Goal: Transaction & Acquisition: Purchase product/service

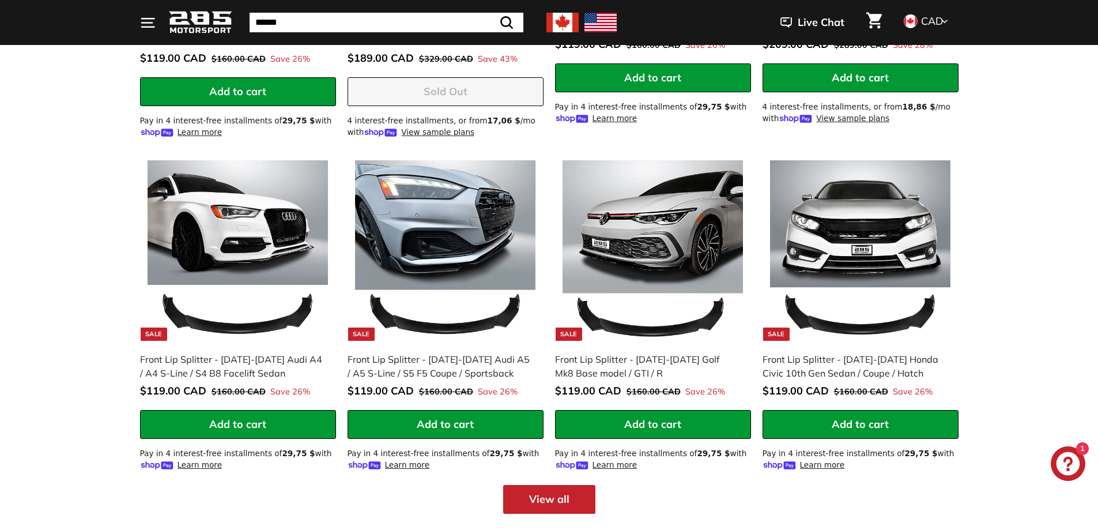
scroll to position [1384, 0]
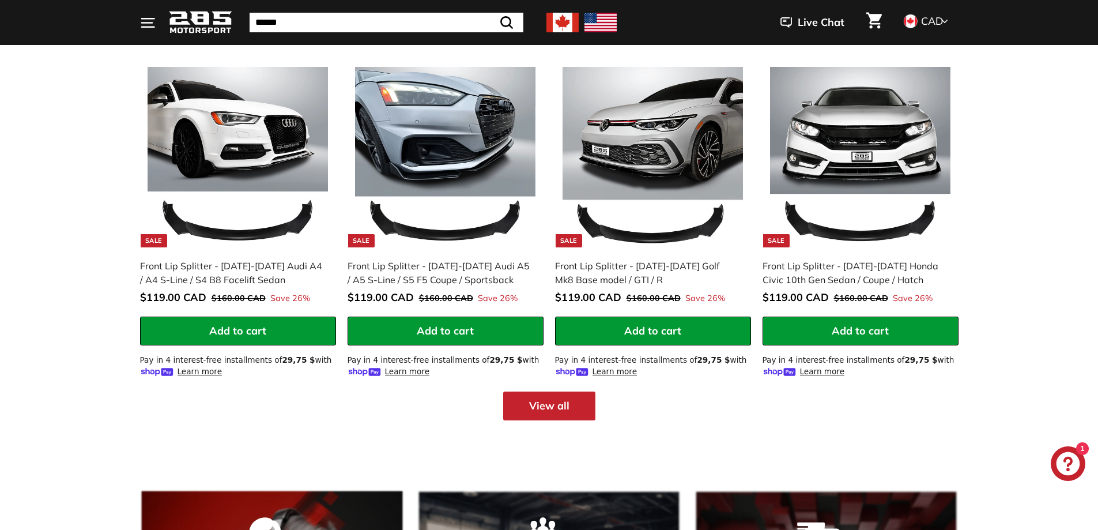
click at [554, 407] on link "View all" at bounding box center [549, 405] width 92 height 29
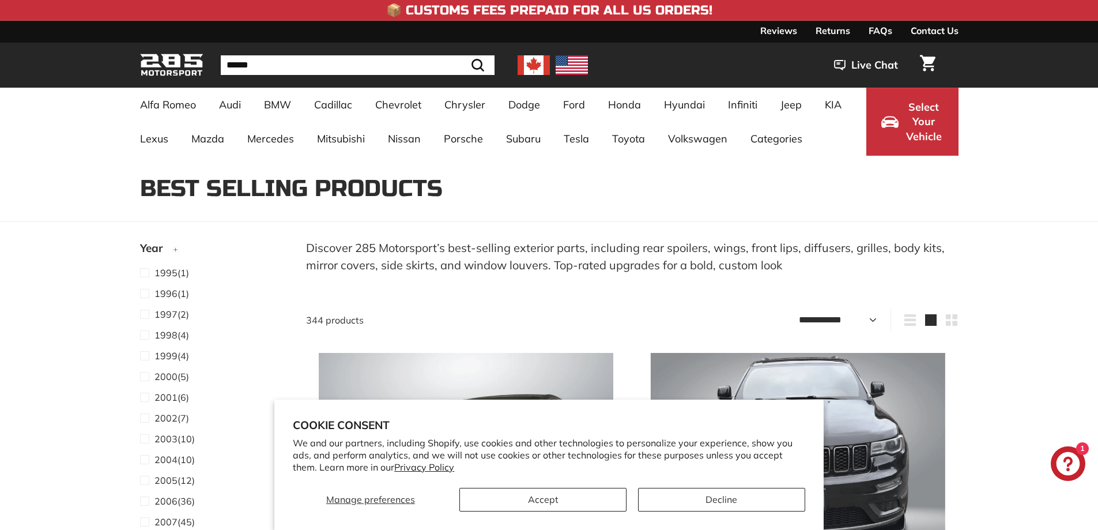
select select "**********"
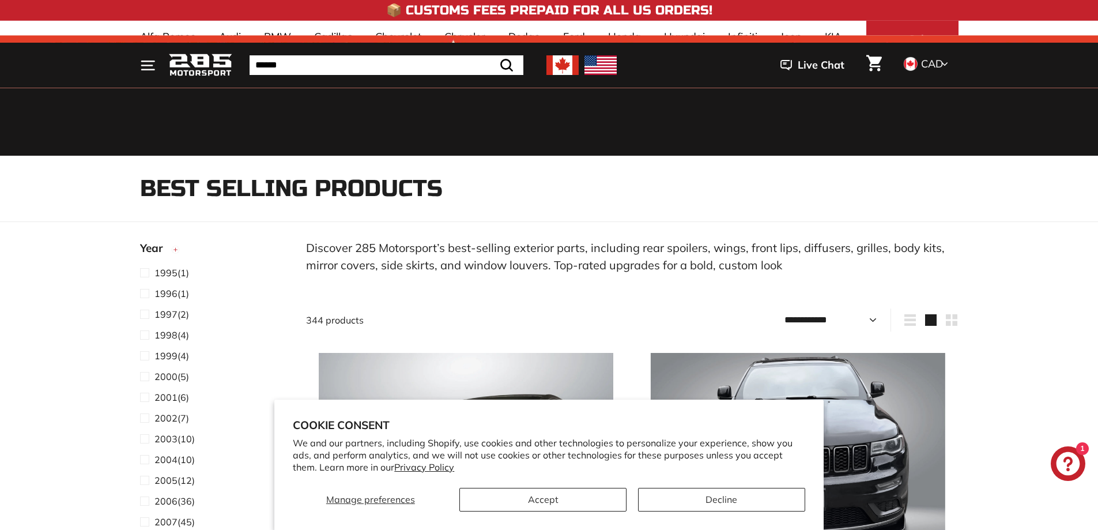
scroll to position [115, 0]
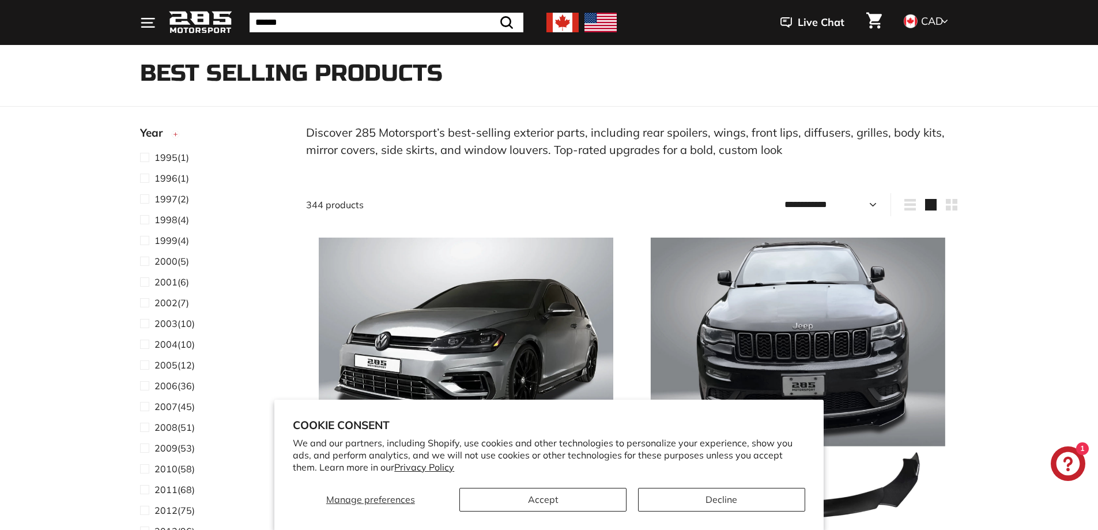
click at [555, 513] on section "Cookie consent We and our partners, including Shopify, use cookies and other te…" at bounding box center [548, 465] width 549 height 130
click at [552, 510] on button "Accept" at bounding box center [543, 500] width 167 height 24
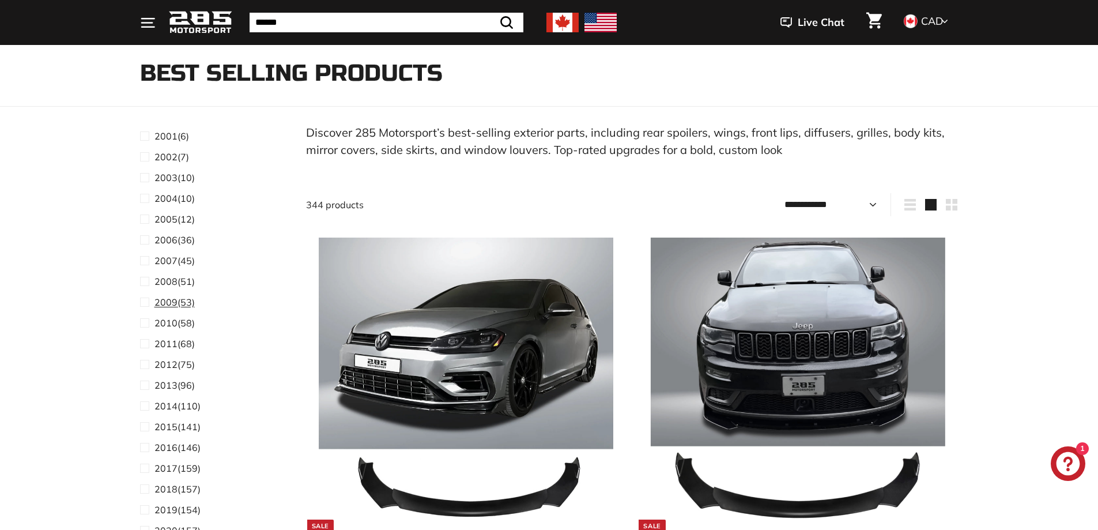
scroll to position [173, 0]
click at [144, 443] on span at bounding box center [147, 441] width 14 height 14
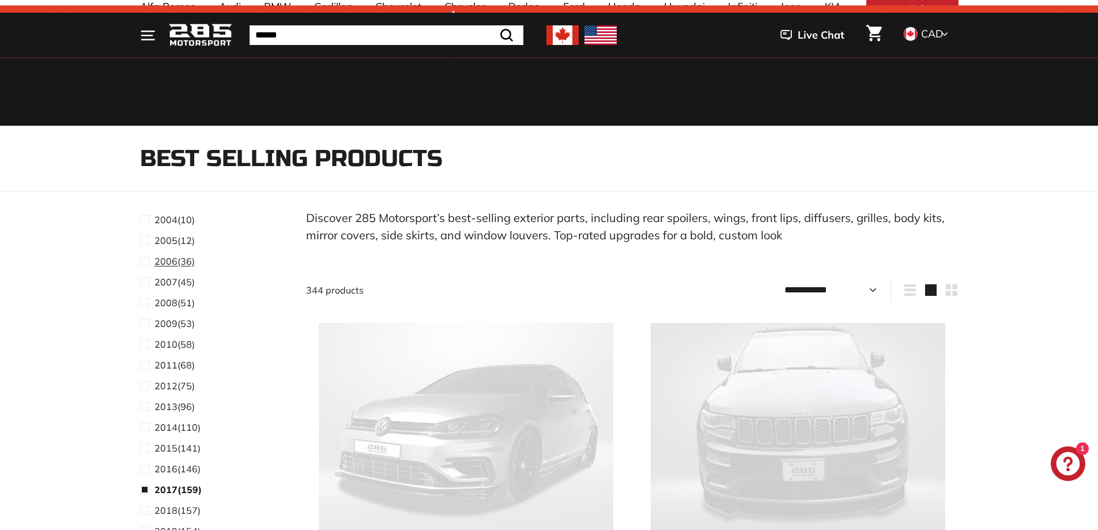
scroll to position [288, 0]
select select "**********"
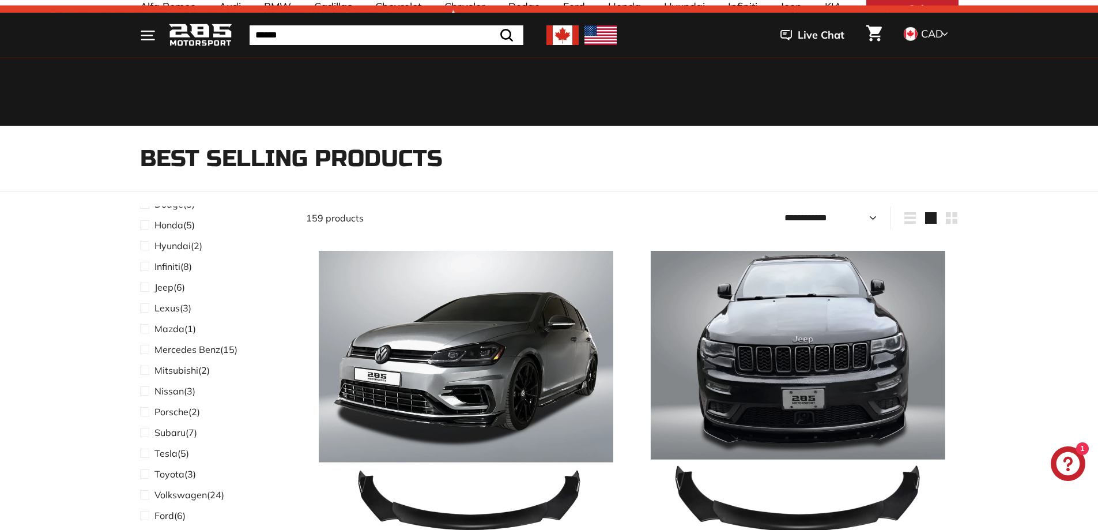
scroll to position [750, 0]
click at [142, 310] on span at bounding box center [147, 309] width 14 height 14
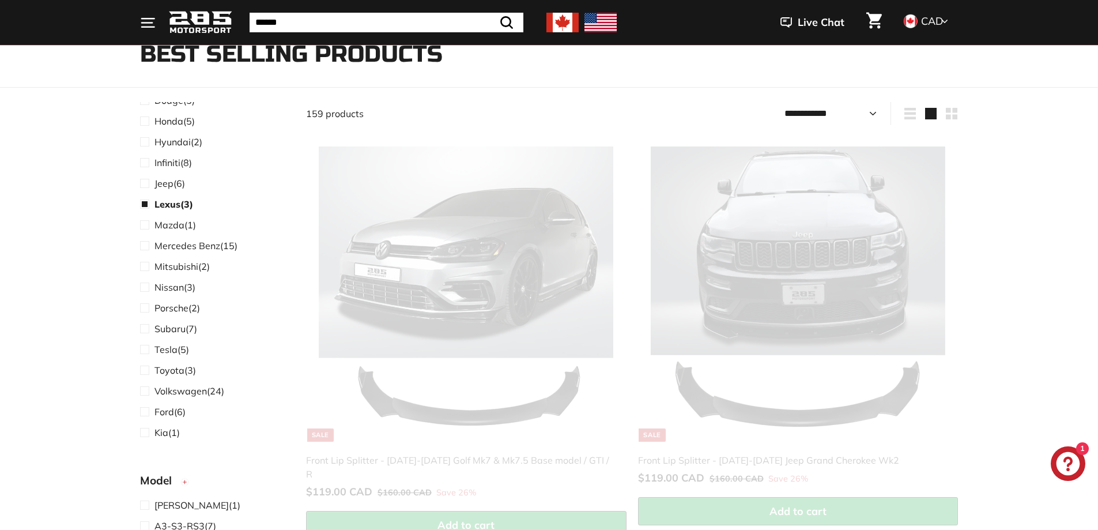
select select "**********"
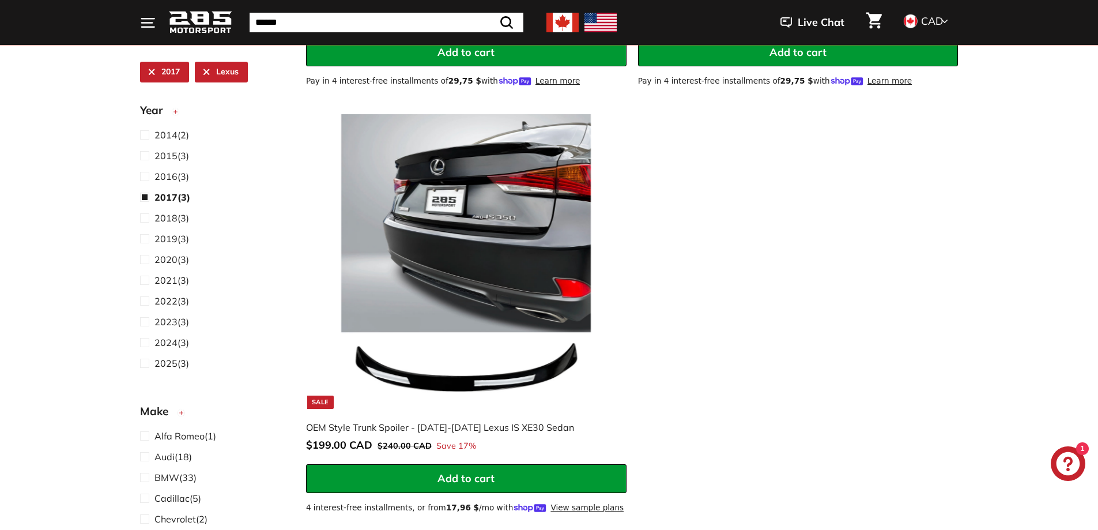
scroll to position [617, 0]
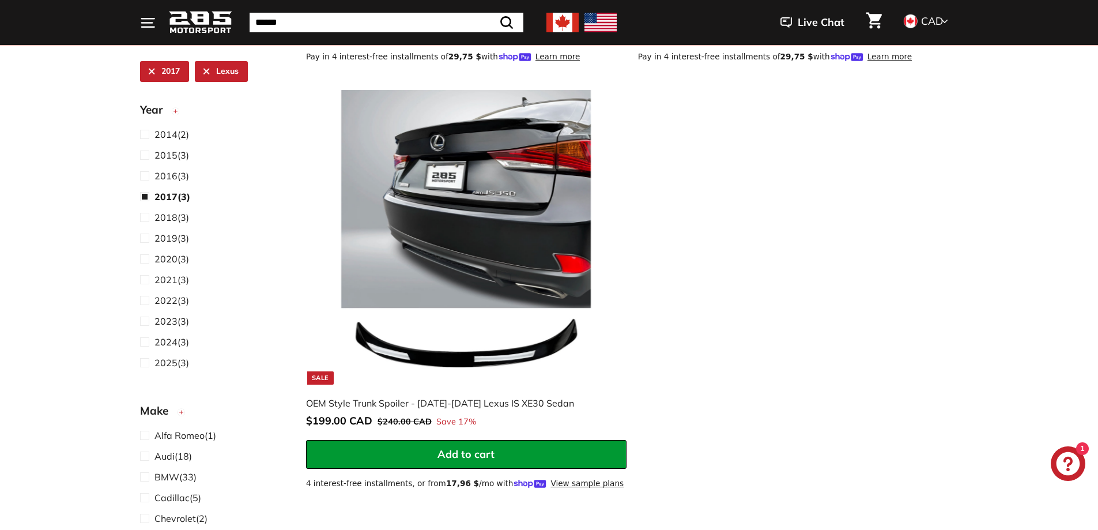
click at [939, 200] on div "**********" at bounding box center [632, 77] width 664 height 853
click at [745, 226] on div "**********" at bounding box center [632, 77] width 664 height 853
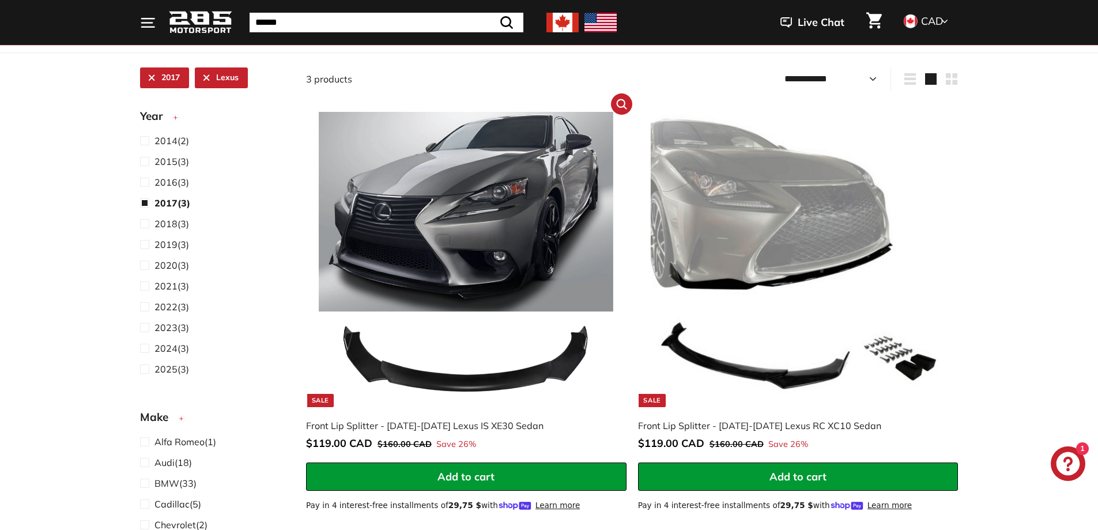
scroll to position [288, 0]
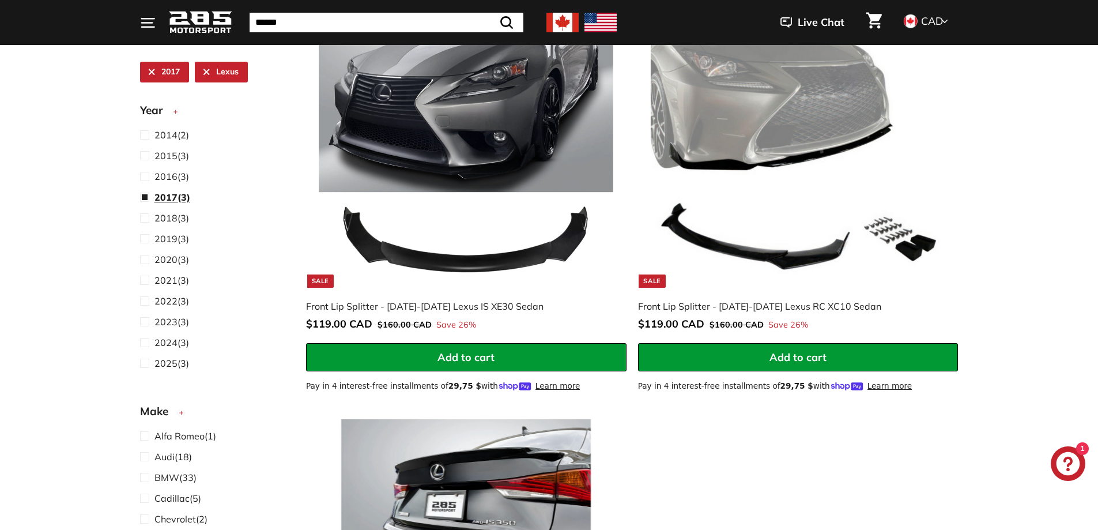
click at [145, 202] on span at bounding box center [147, 197] width 14 height 14
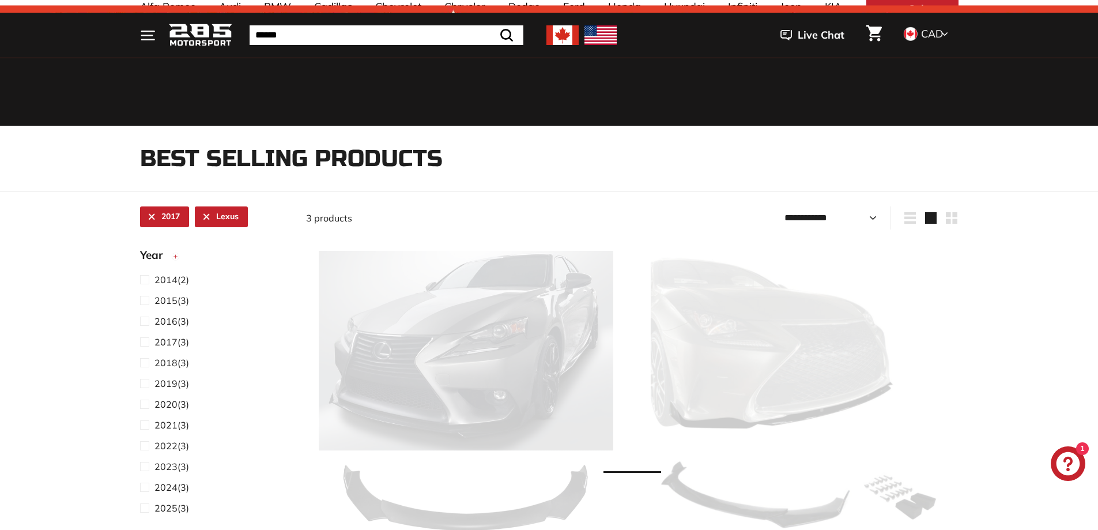
select select "**********"
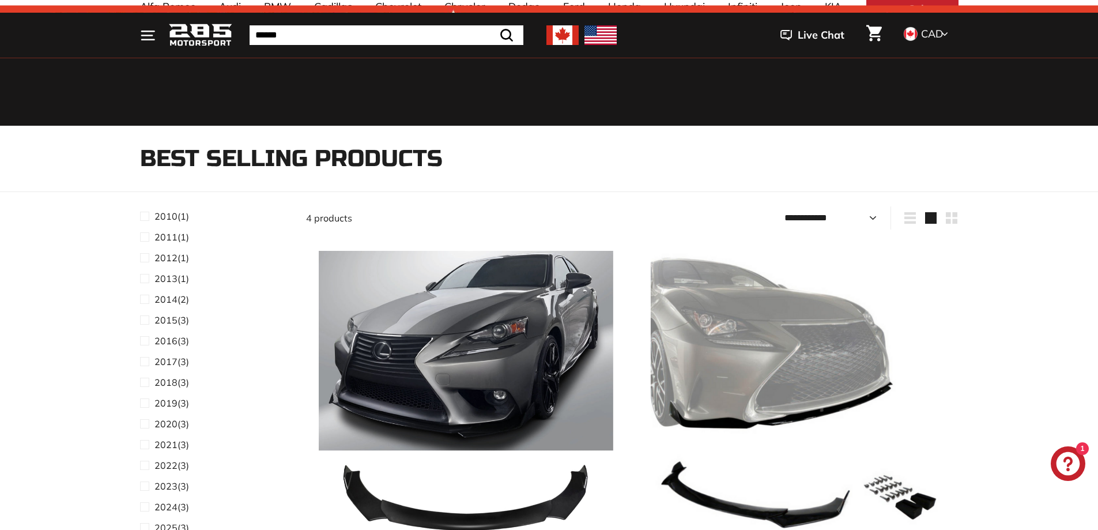
scroll to position [231, 0]
click at [141, 449] on span at bounding box center [147, 443] width 14 height 14
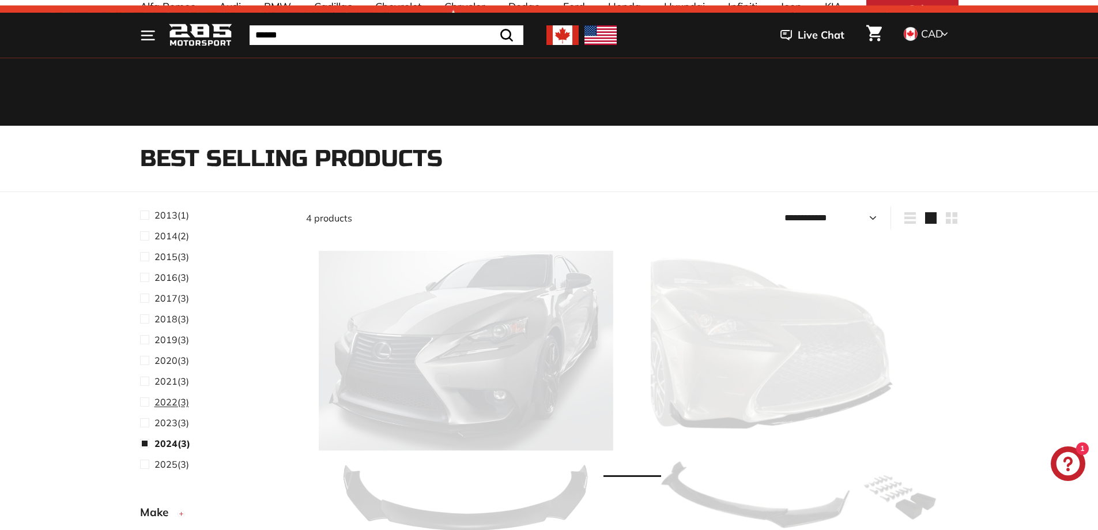
select select "**********"
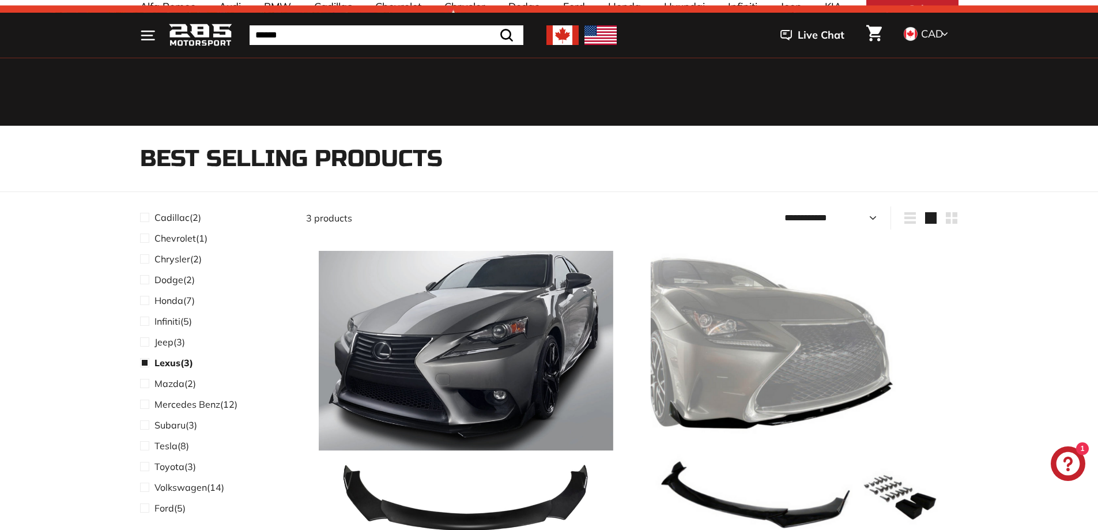
scroll to position [404, 0]
click at [145, 368] on span at bounding box center [147, 364] width 14 height 14
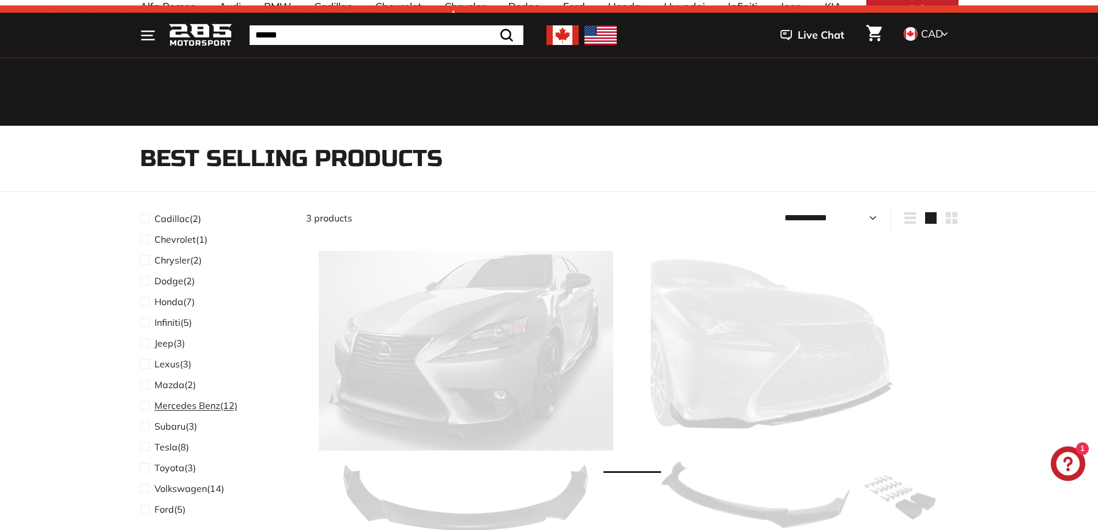
select select "**********"
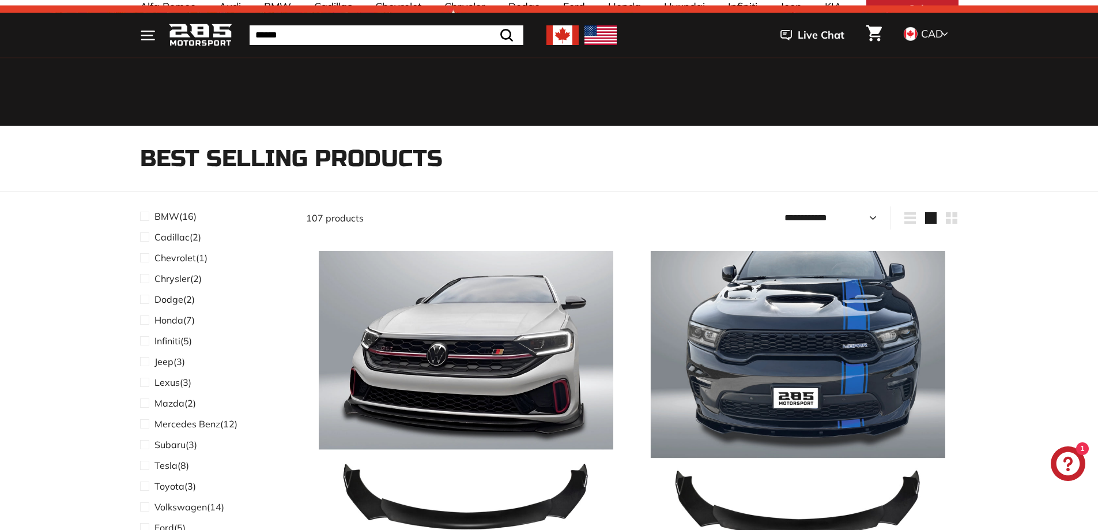
scroll to position [577, 0]
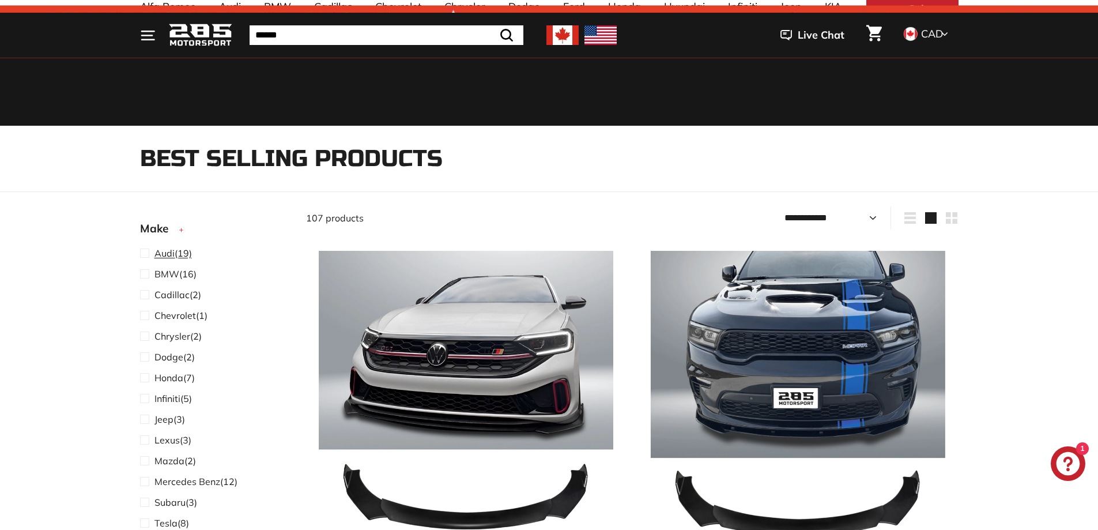
click at [145, 248] on span at bounding box center [147, 253] width 14 height 14
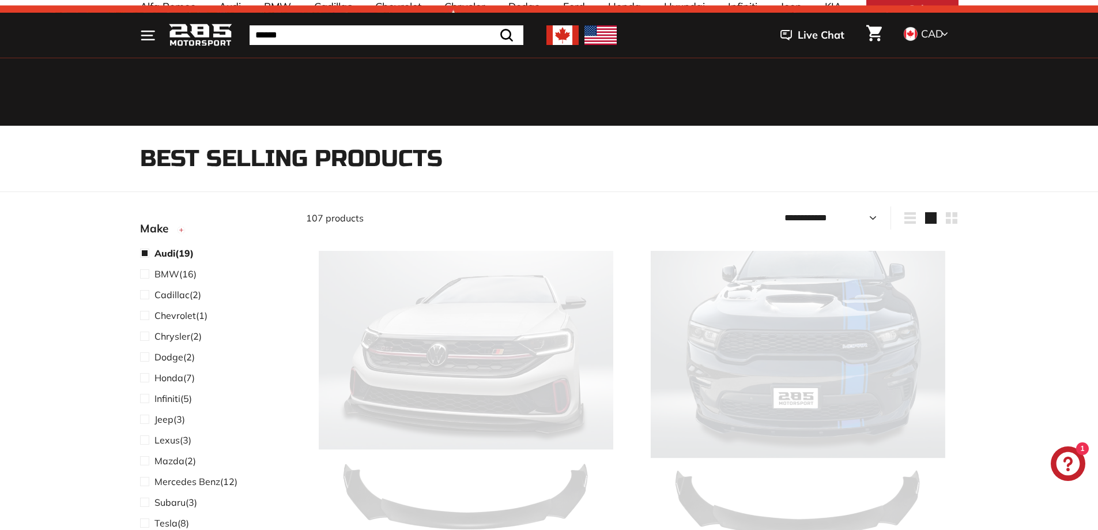
select select "**********"
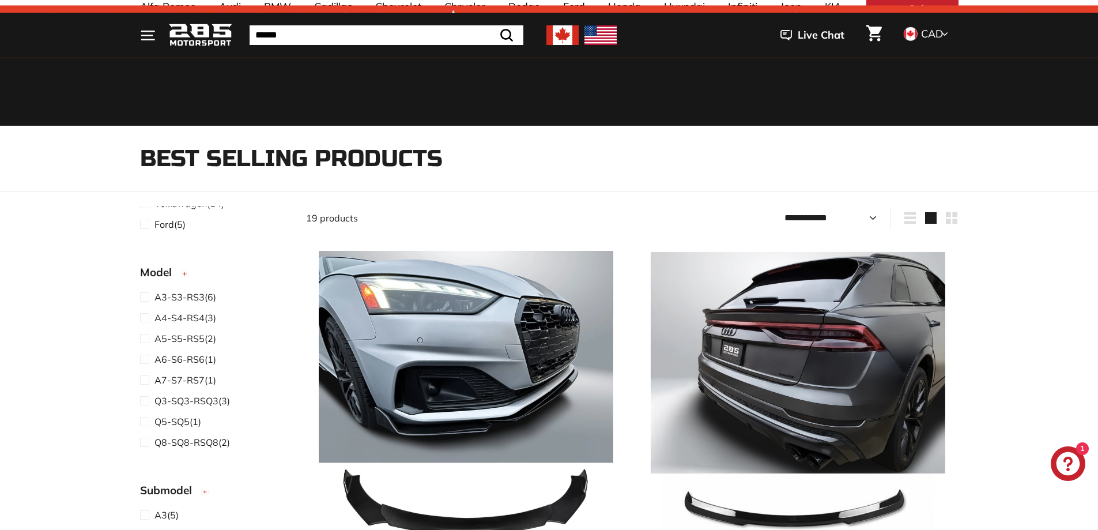
scroll to position [634, 0]
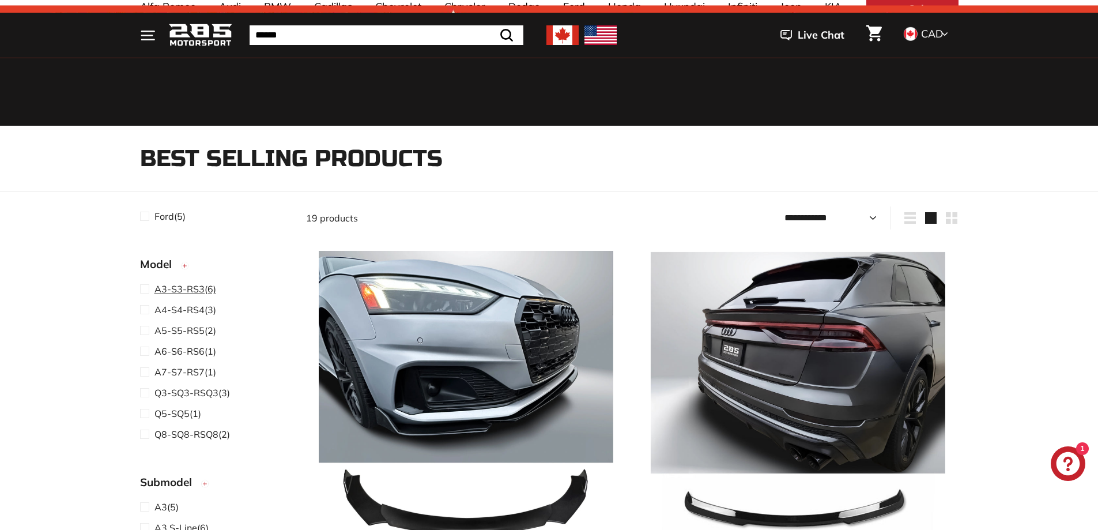
click at [187, 291] on span "A3-S3-RS3" at bounding box center [180, 289] width 50 height 12
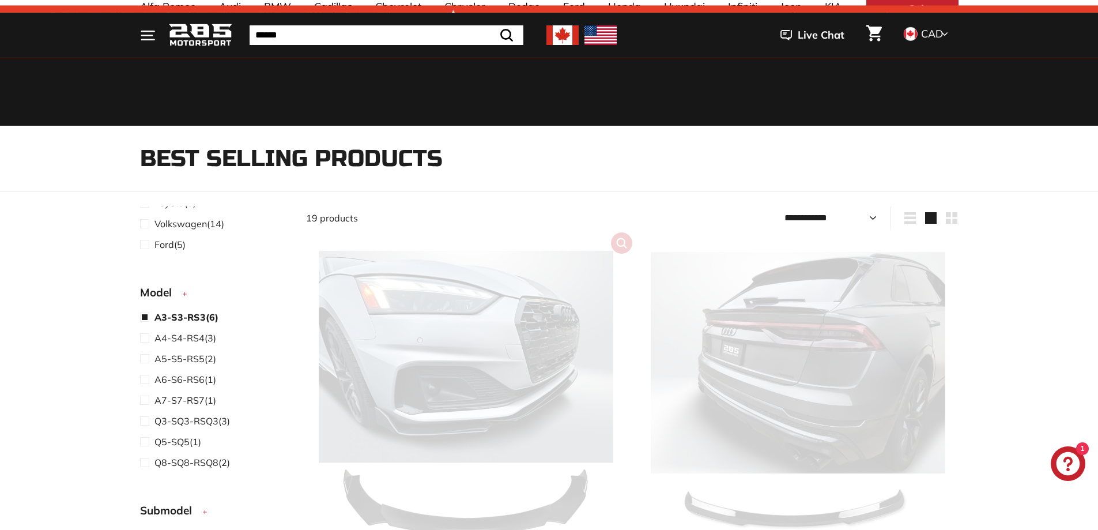
scroll to position [662, 0]
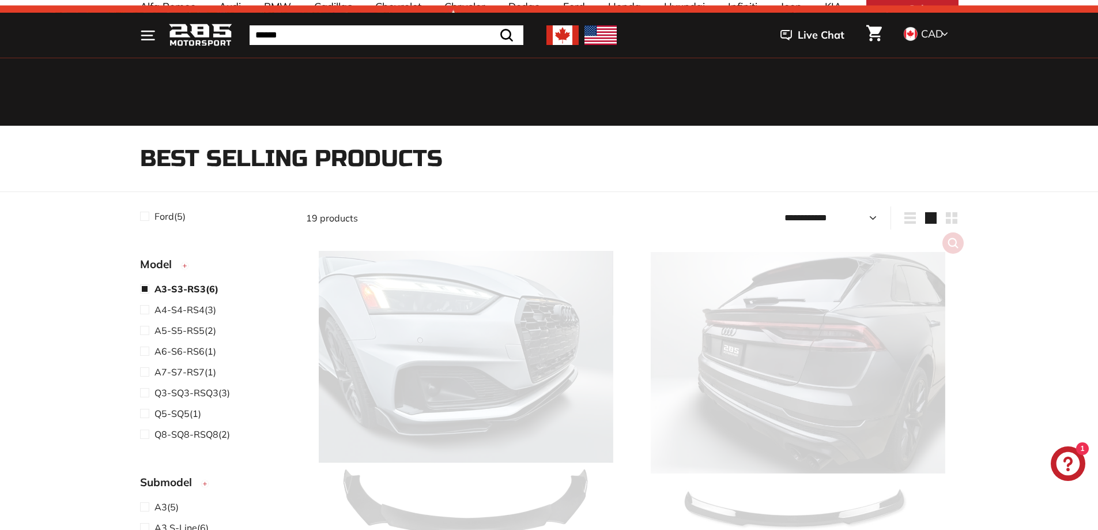
select select "**********"
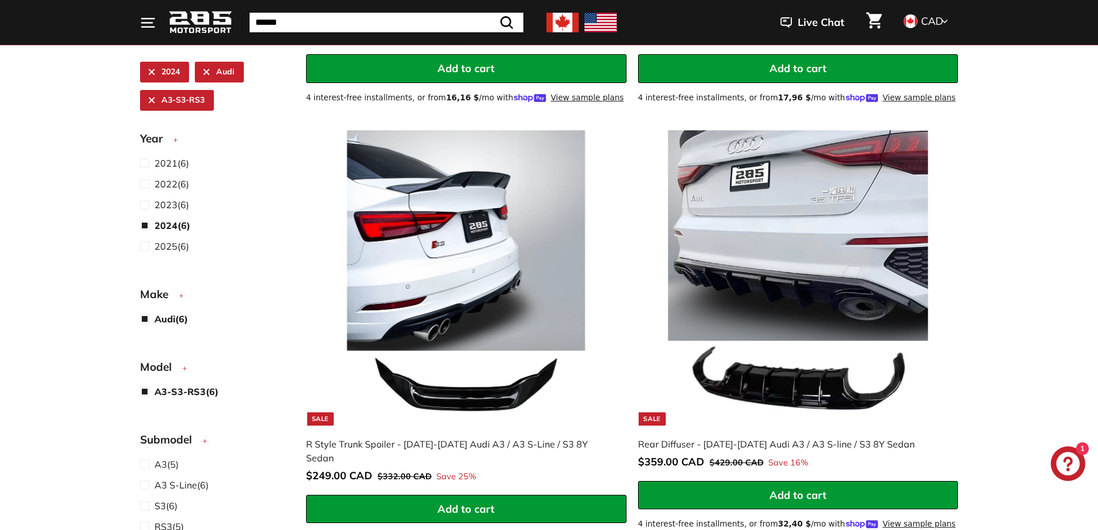
scroll to position [1010, 0]
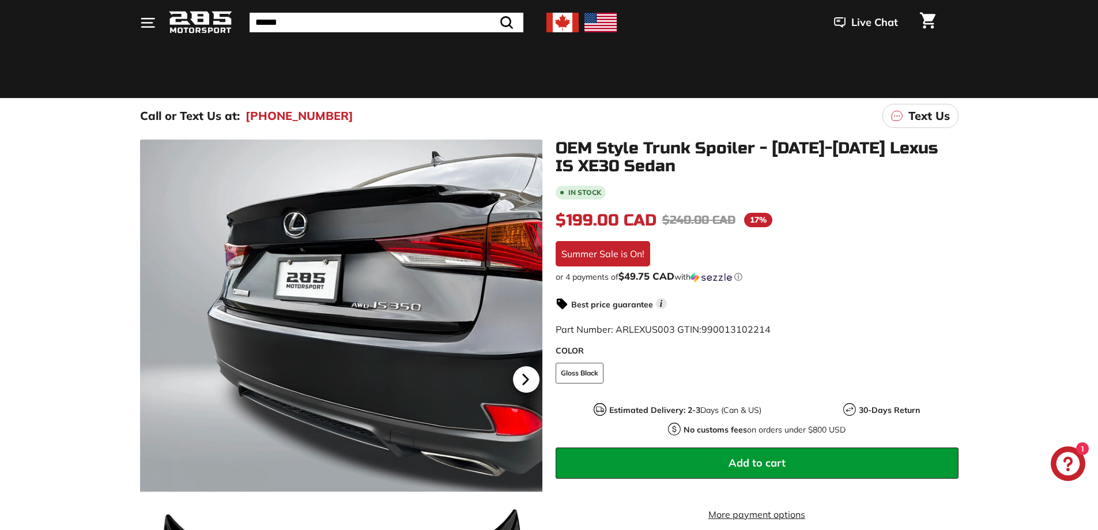
click at [522, 373] on icon at bounding box center [526, 379] width 27 height 27
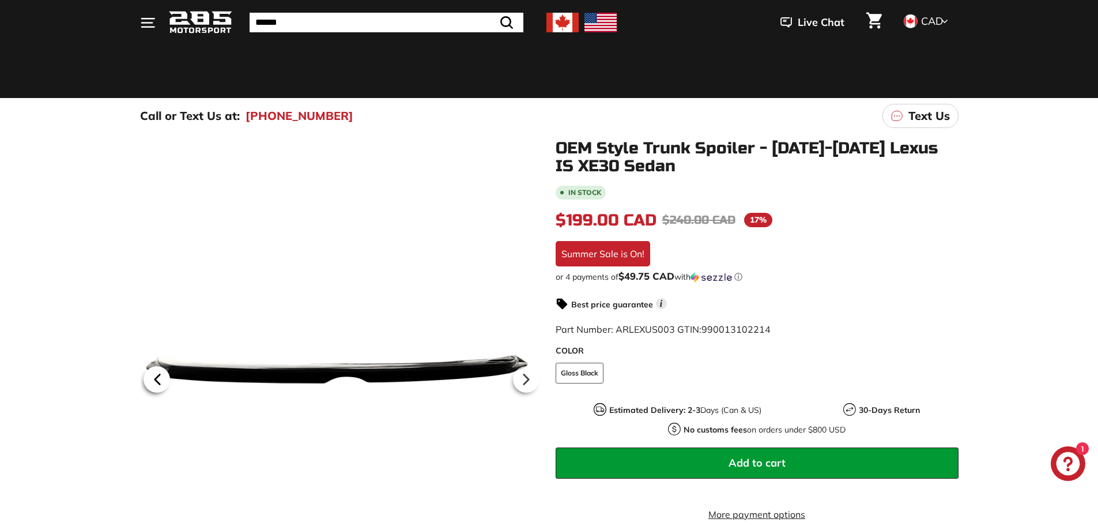
click at [156, 383] on icon at bounding box center [157, 379] width 27 height 27
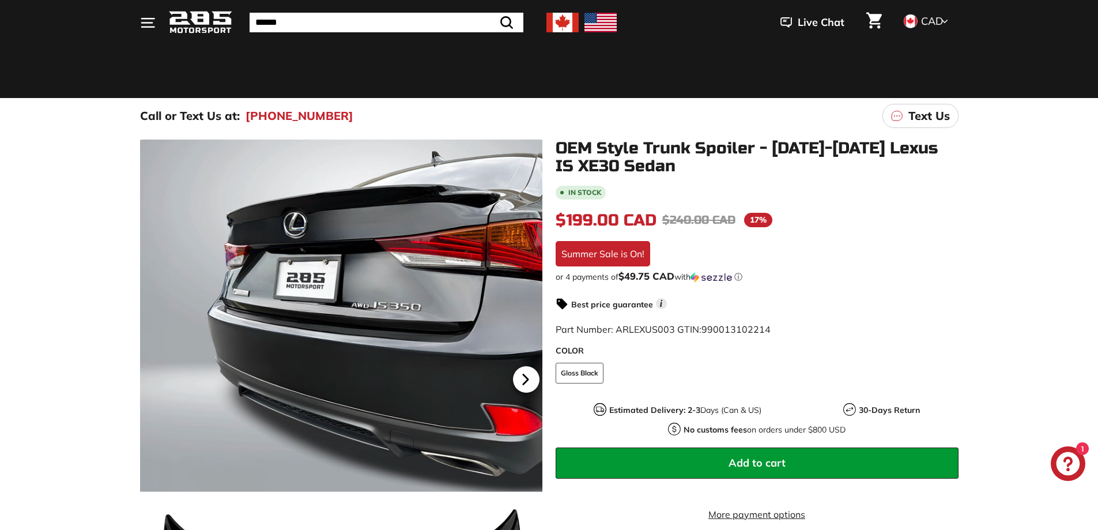
click at [527, 380] on icon at bounding box center [525, 379] width 5 height 10
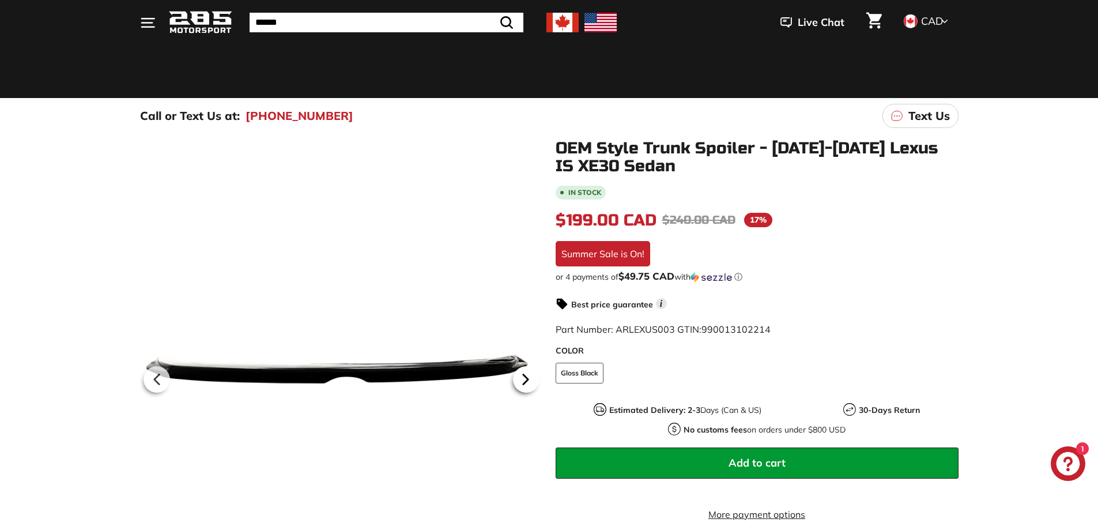
click at [527, 380] on icon at bounding box center [525, 379] width 5 height 10
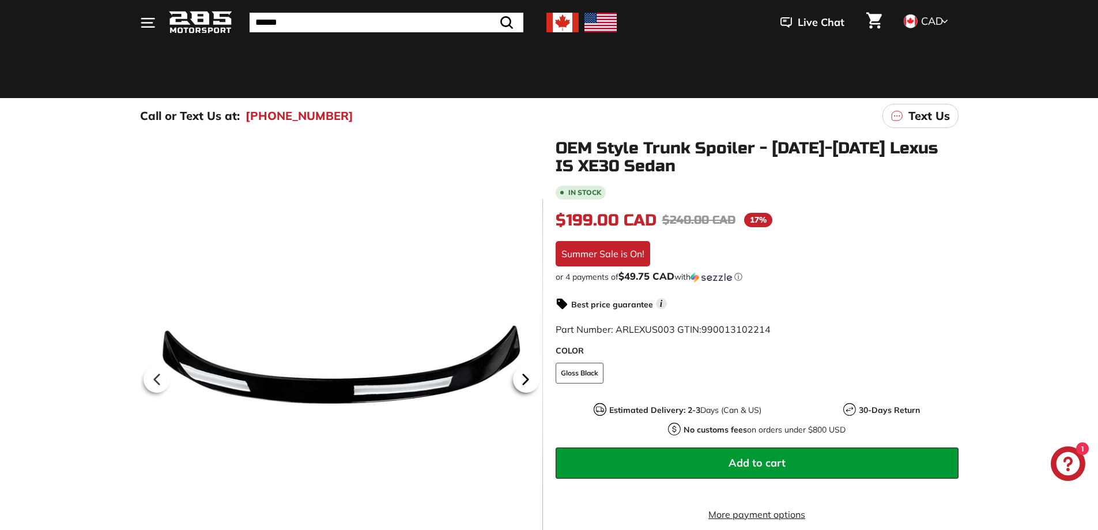
click at [525, 379] on icon at bounding box center [525, 379] width 5 height 10
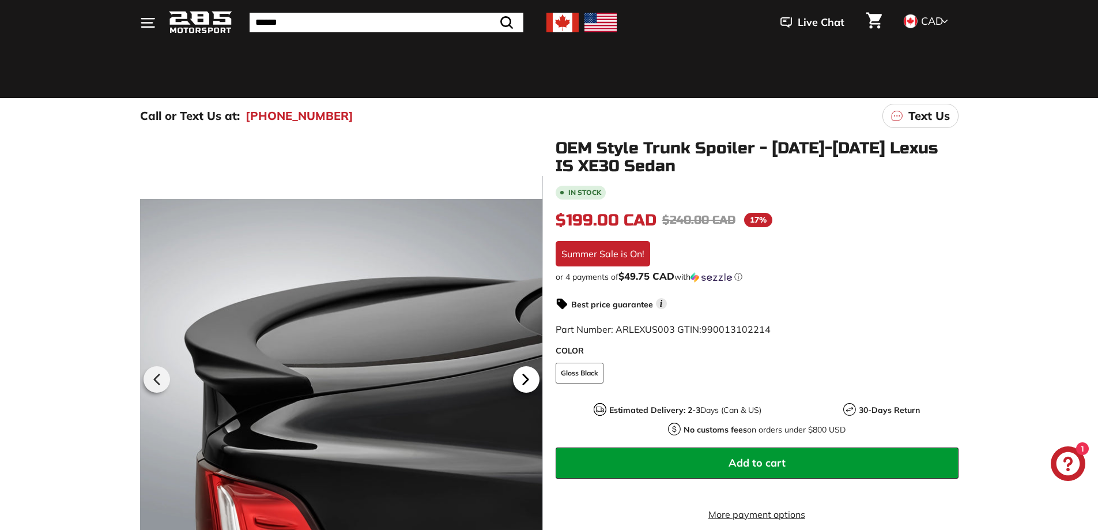
click at [525, 379] on icon at bounding box center [525, 379] width 5 height 10
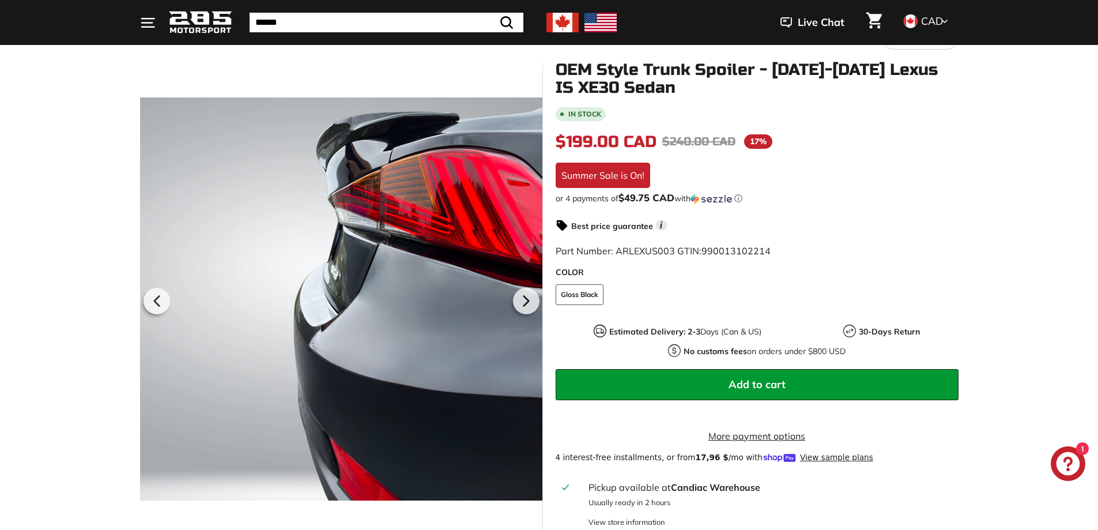
scroll to position [115, 0]
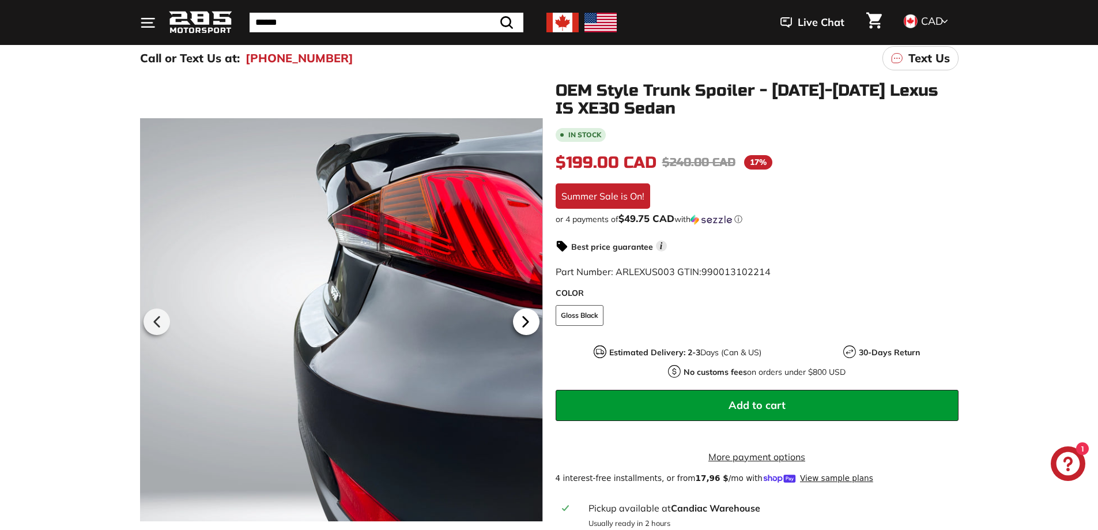
click at [524, 321] on icon at bounding box center [525, 322] width 5 height 10
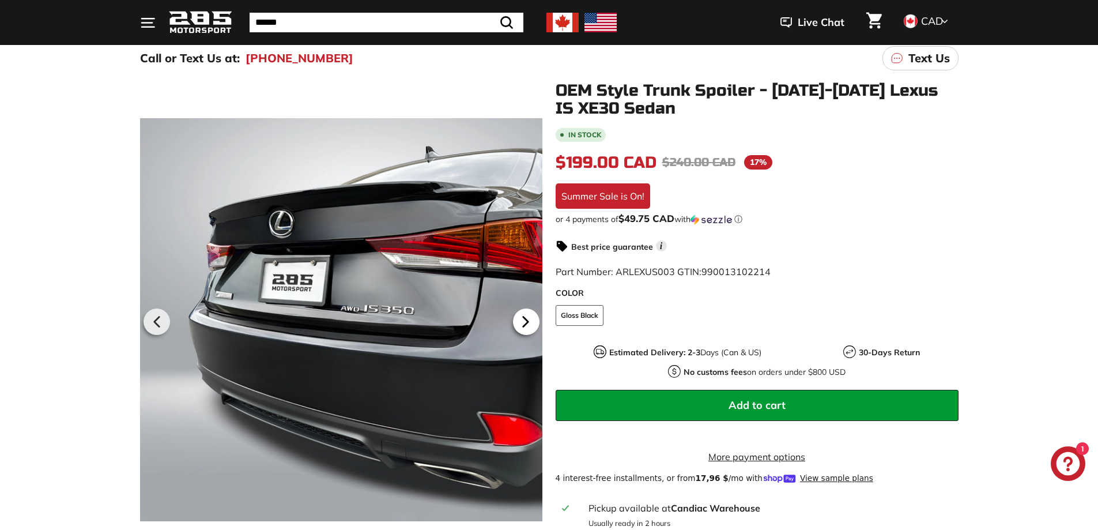
scroll to position [0, 88]
click at [524, 321] on icon at bounding box center [525, 322] width 5 height 10
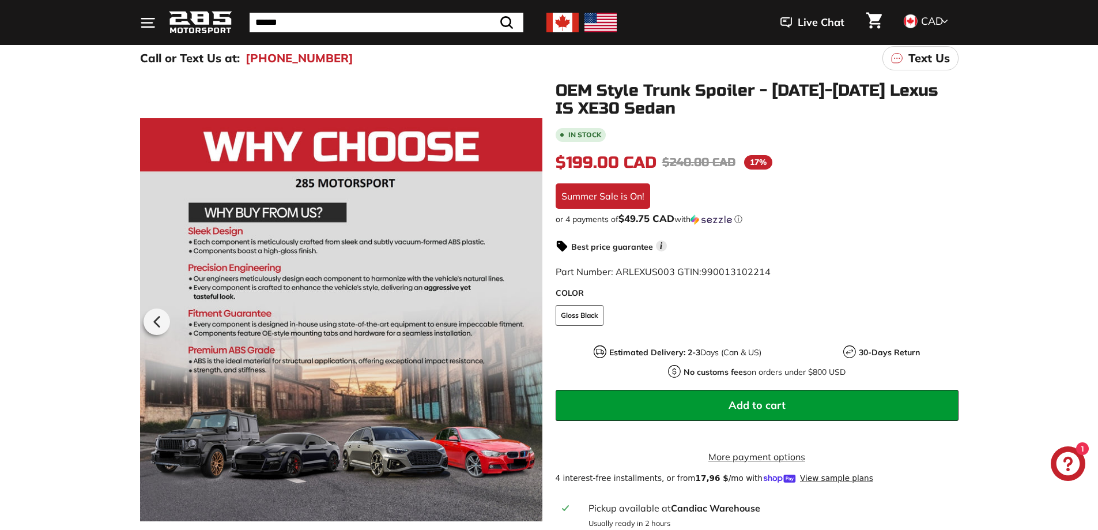
click at [524, 321] on div at bounding box center [341, 320] width 403 height 476
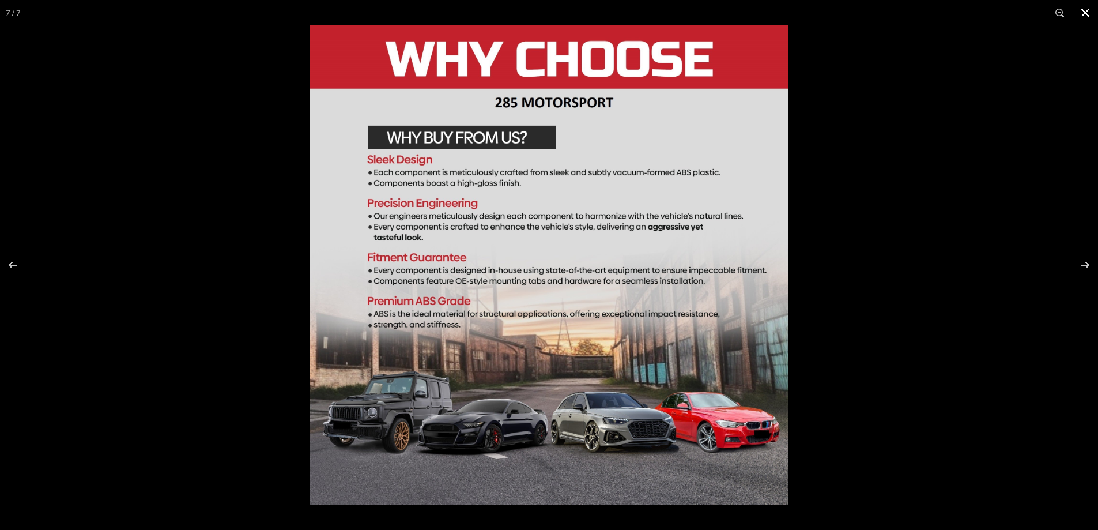
click at [1089, 14] on button at bounding box center [1085, 12] width 25 height 25
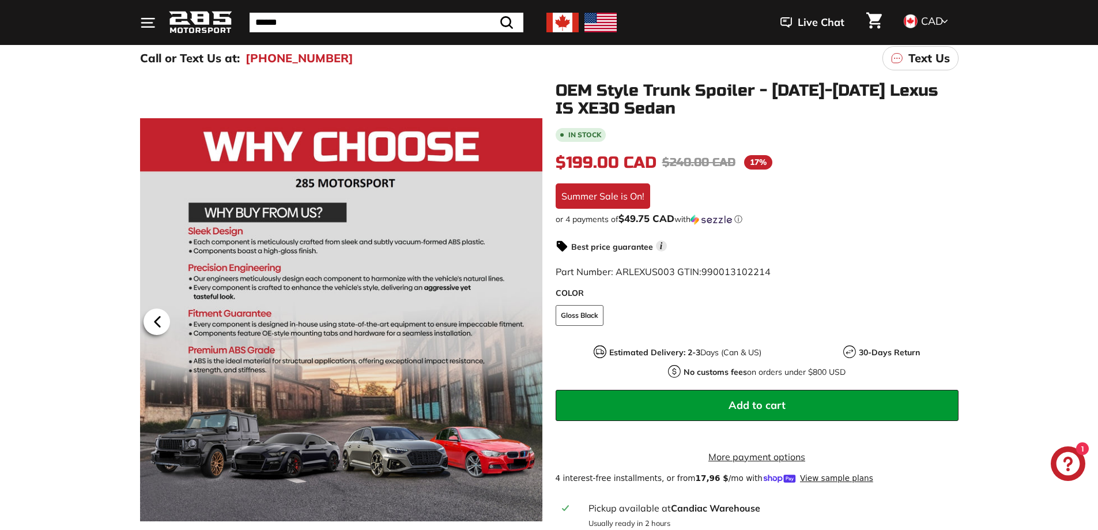
click at [160, 314] on icon at bounding box center [157, 321] width 27 height 27
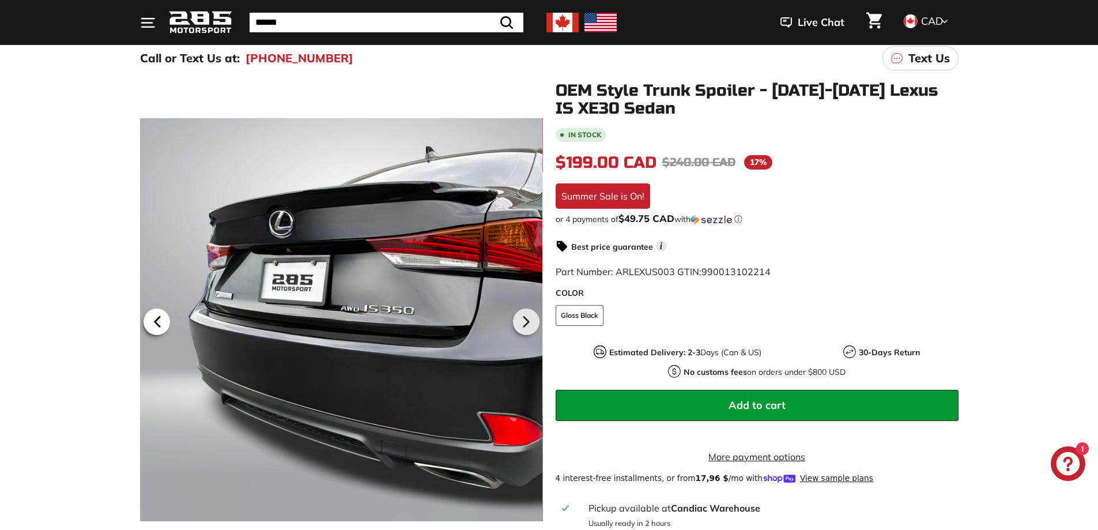
click at [160, 314] on icon at bounding box center [157, 321] width 27 height 27
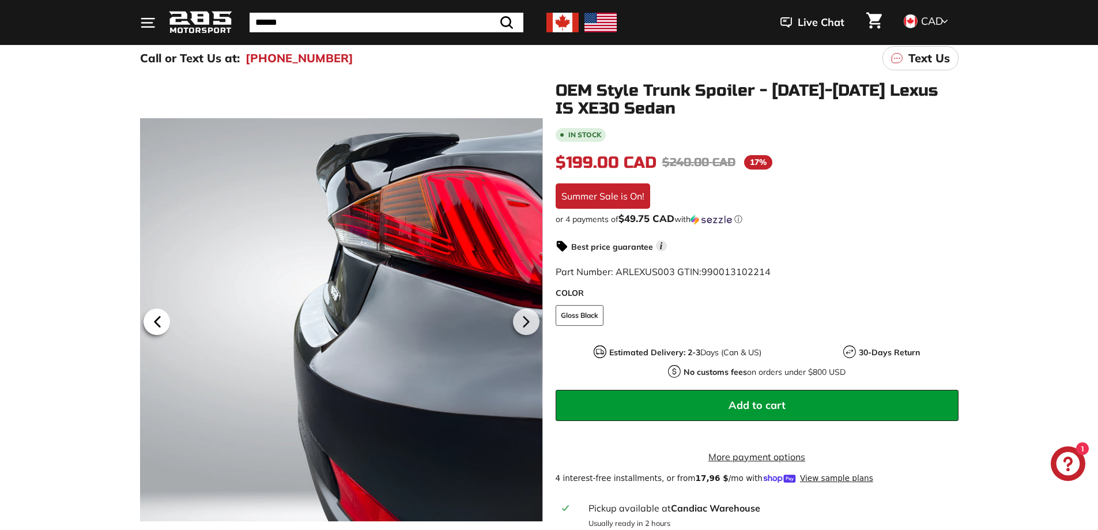
click at [160, 314] on icon at bounding box center [157, 321] width 27 height 27
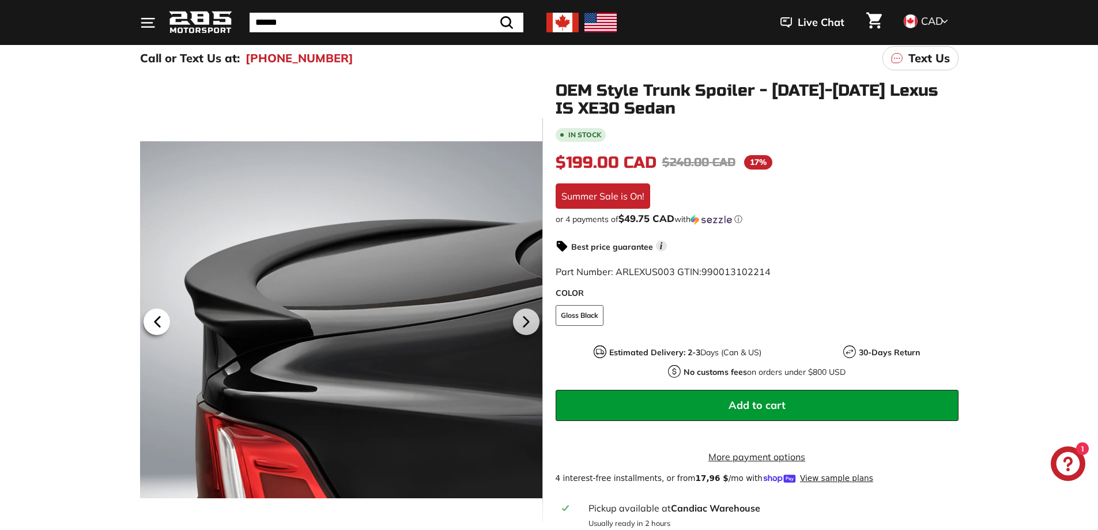
click at [160, 314] on icon at bounding box center [157, 321] width 27 height 27
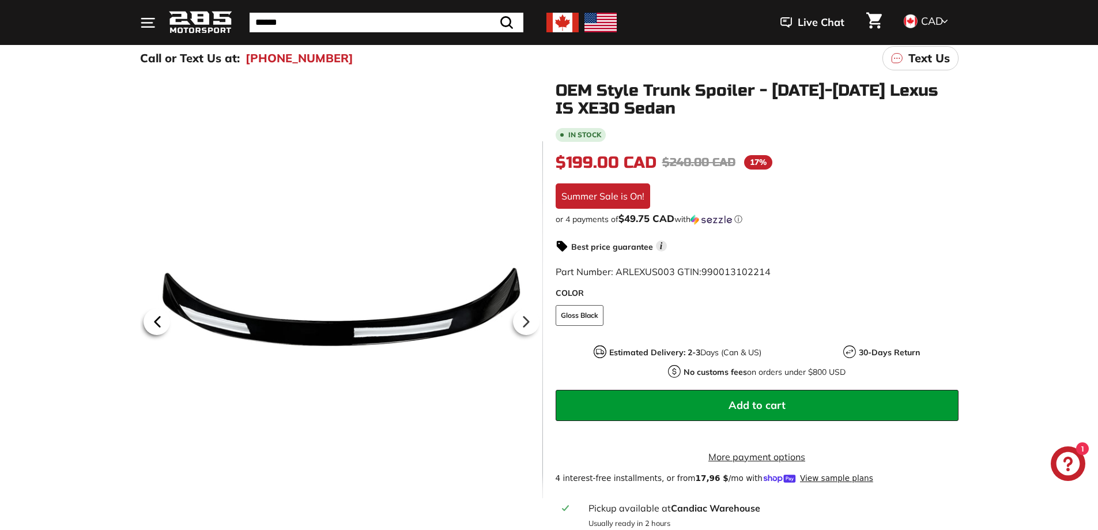
click at [160, 314] on icon at bounding box center [157, 321] width 27 height 27
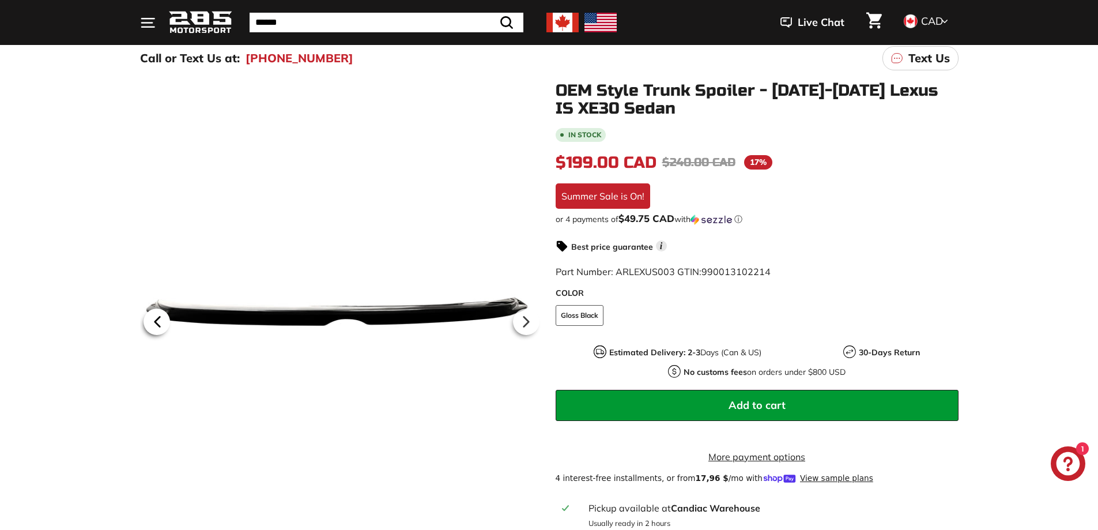
scroll to position [0, 0]
click at [160, 314] on icon at bounding box center [157, 321] width 27 height 27
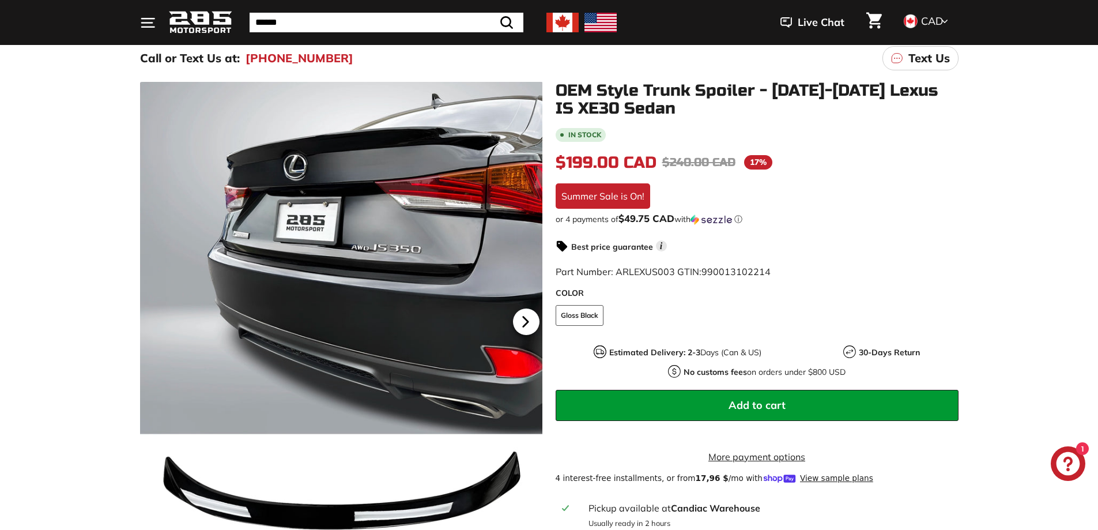
click at [525, 320] on icon at bounding box center [525, 322] width 5 height 10
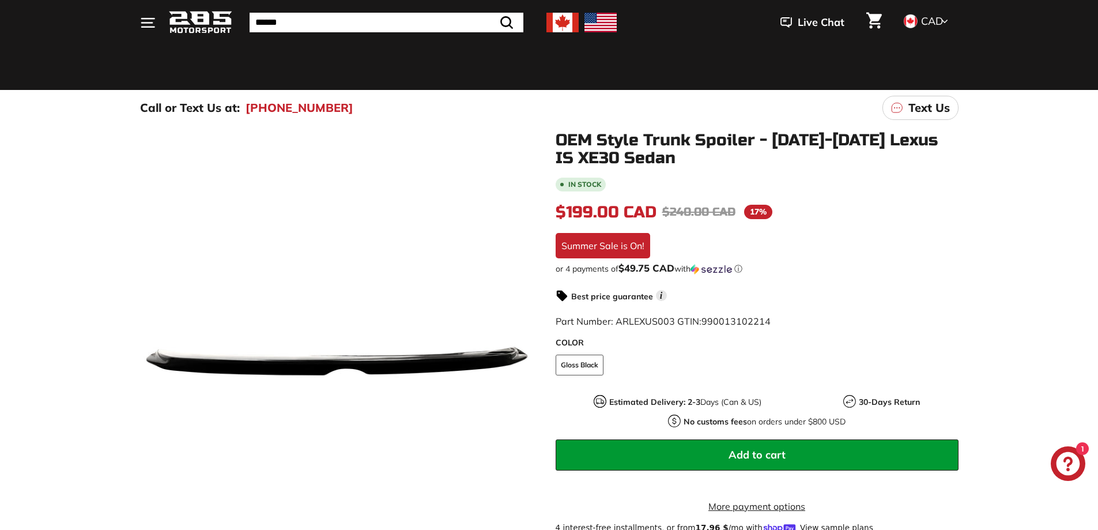
scroll to position [58, 0]
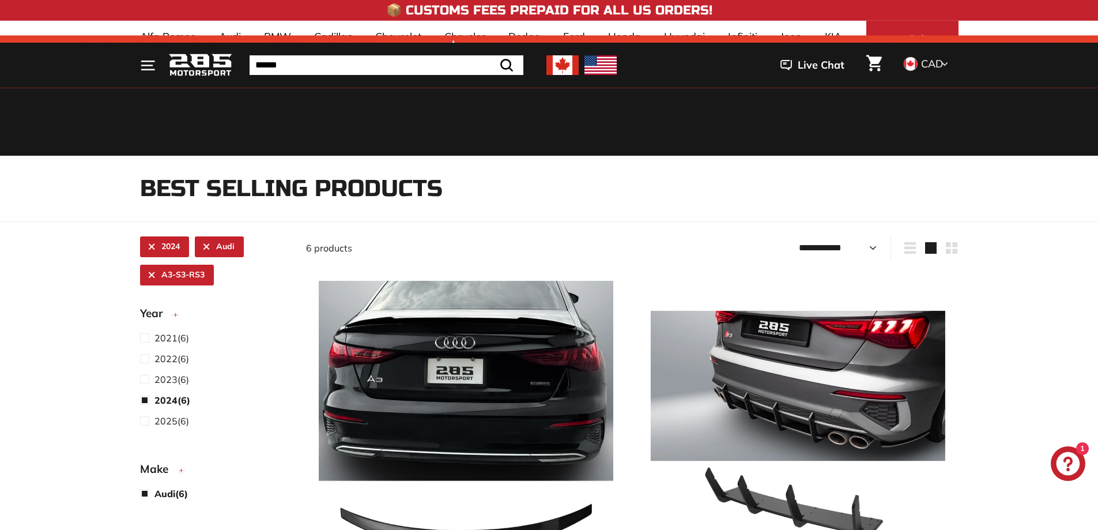
select select "**********"
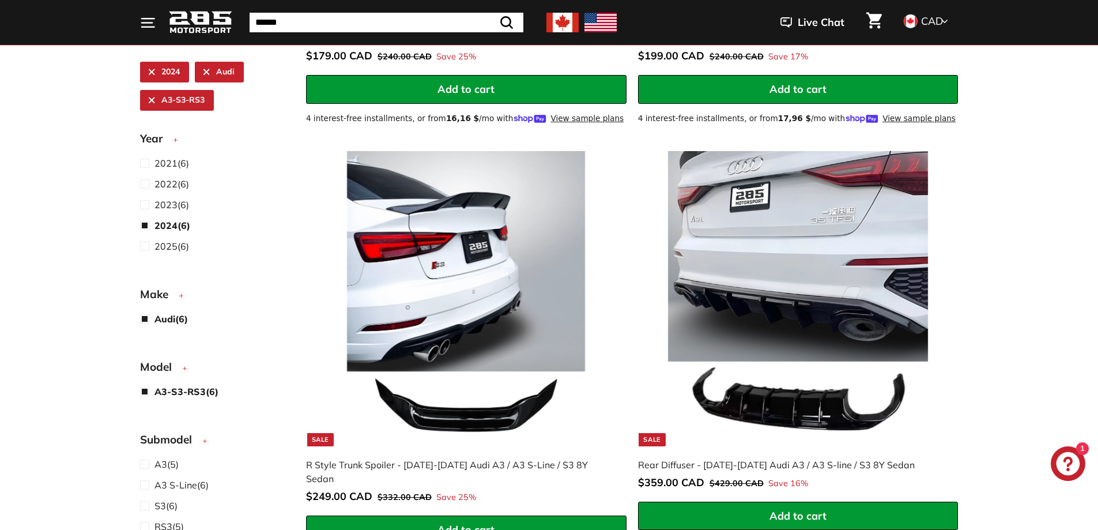
scroll to position [1010, 0]
